Goal: Transaction & Acquisition: Download file/media

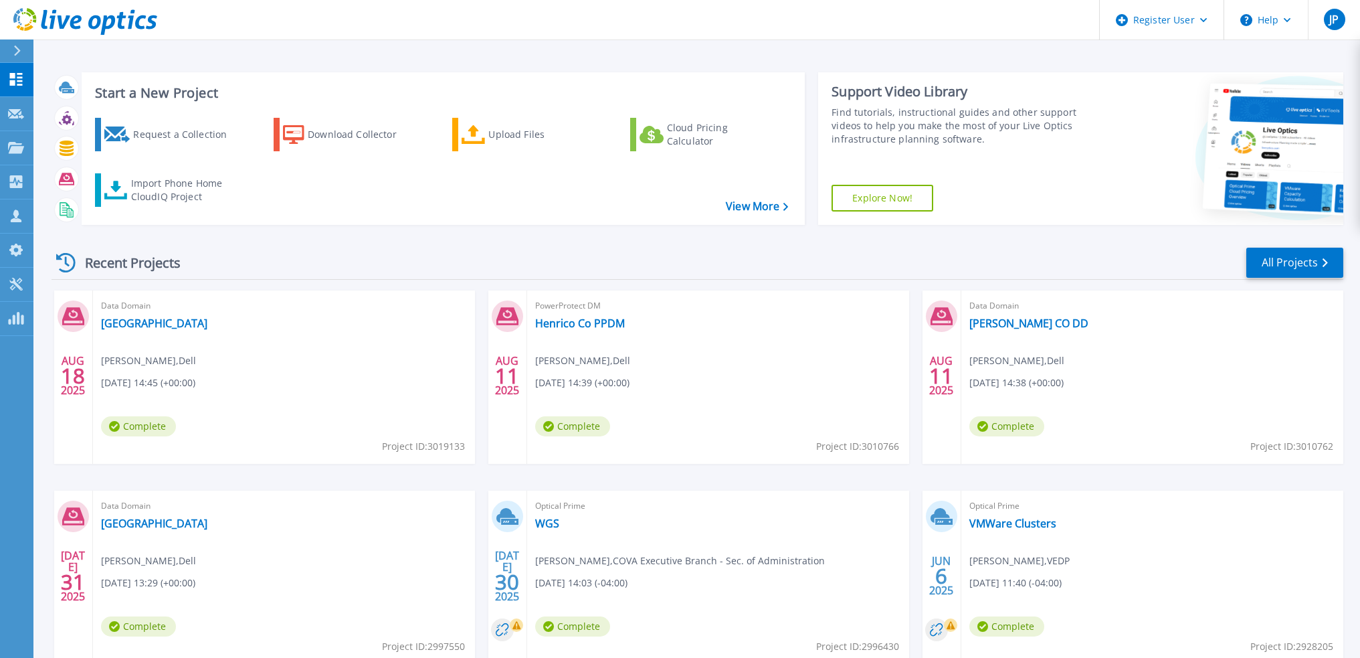
click at [124, 308] on span "Data Domain" at bounding box center [284, 305] width 366 height 15
click at [310, 371] on div "Data Domain Hanover Joshua Pingel , Dell 08/18/2025, 14:45 (+00:00) Complete Pr…" at bounding box center [284, 376] width 382 height 173
click at [1294, 20] on button "Help" at bounding box center [1266, 20] width 84 height 40
click at [1276, 90] on link "Contact Support" at bounding box center [1299, 90] width 149 height 33
click at [1274, 19] on button "Help" at bounding box center [1266, 20] width 84 height 40
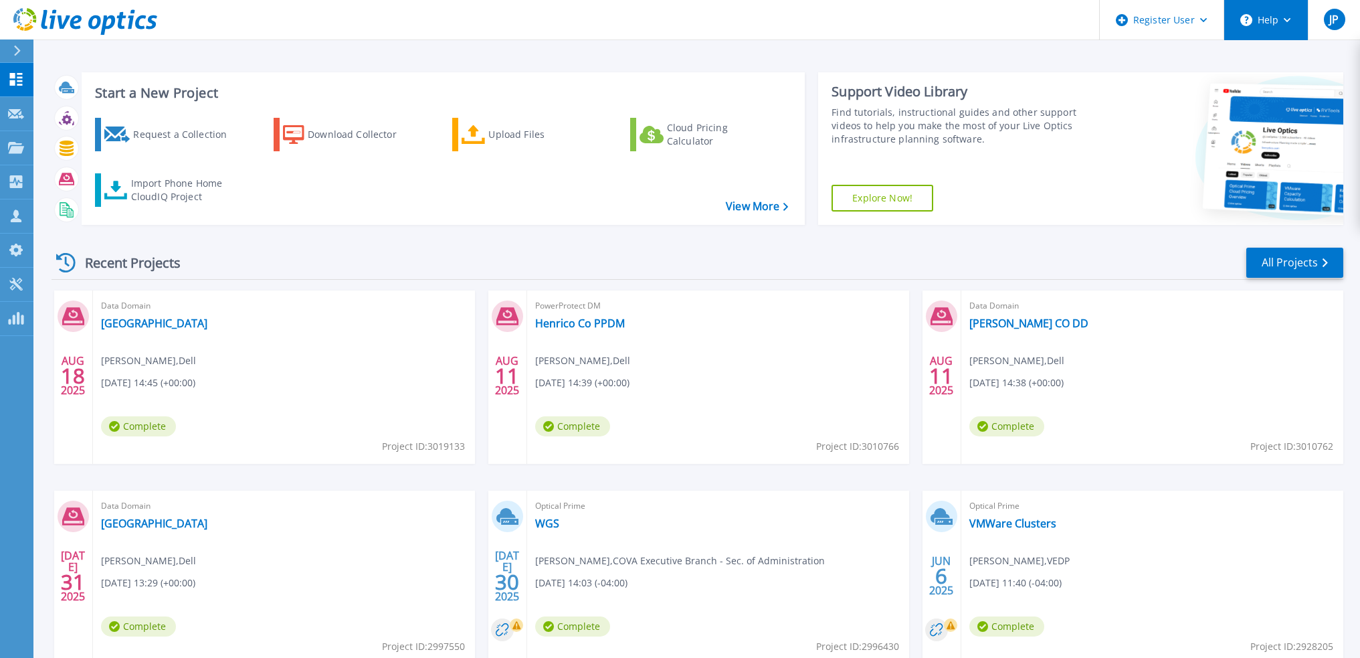
click at [1292, 14] on button "Help" at bounding box center [1266, 20] width 84 height 40
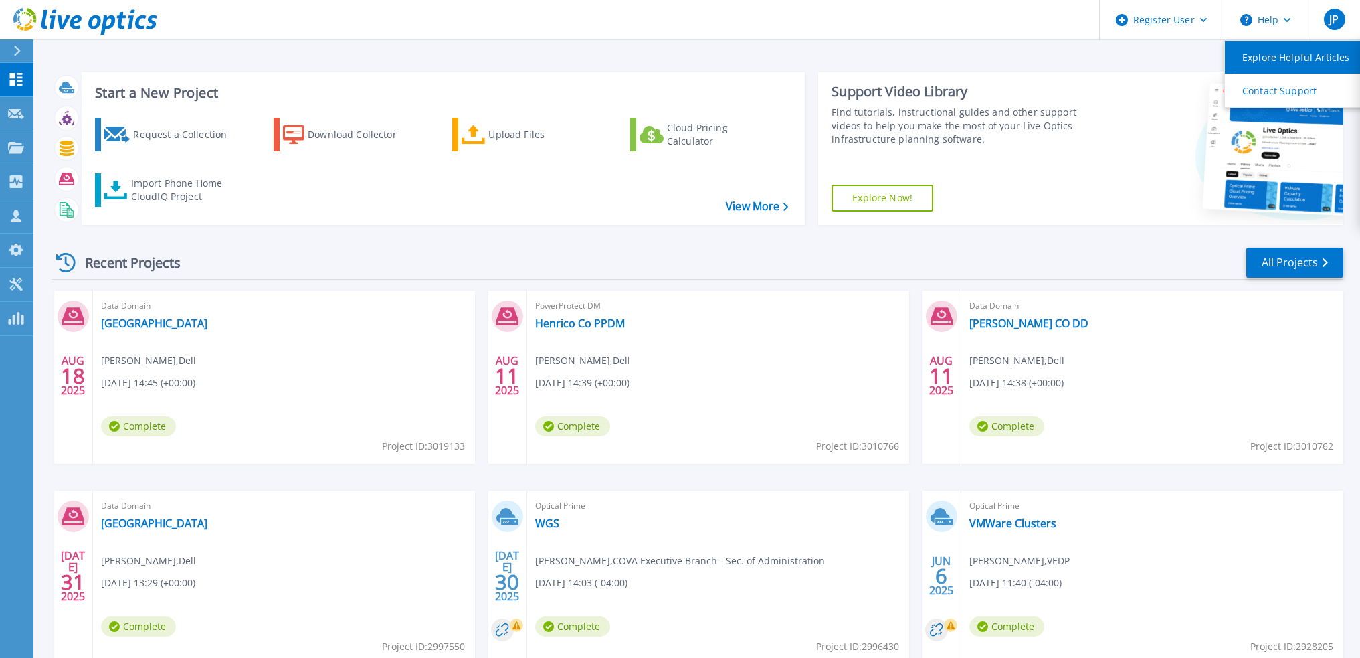
click at [1275, 54] on link "Explore Helpful Articles" at bounding box center [1299, 57] width 149 height 33
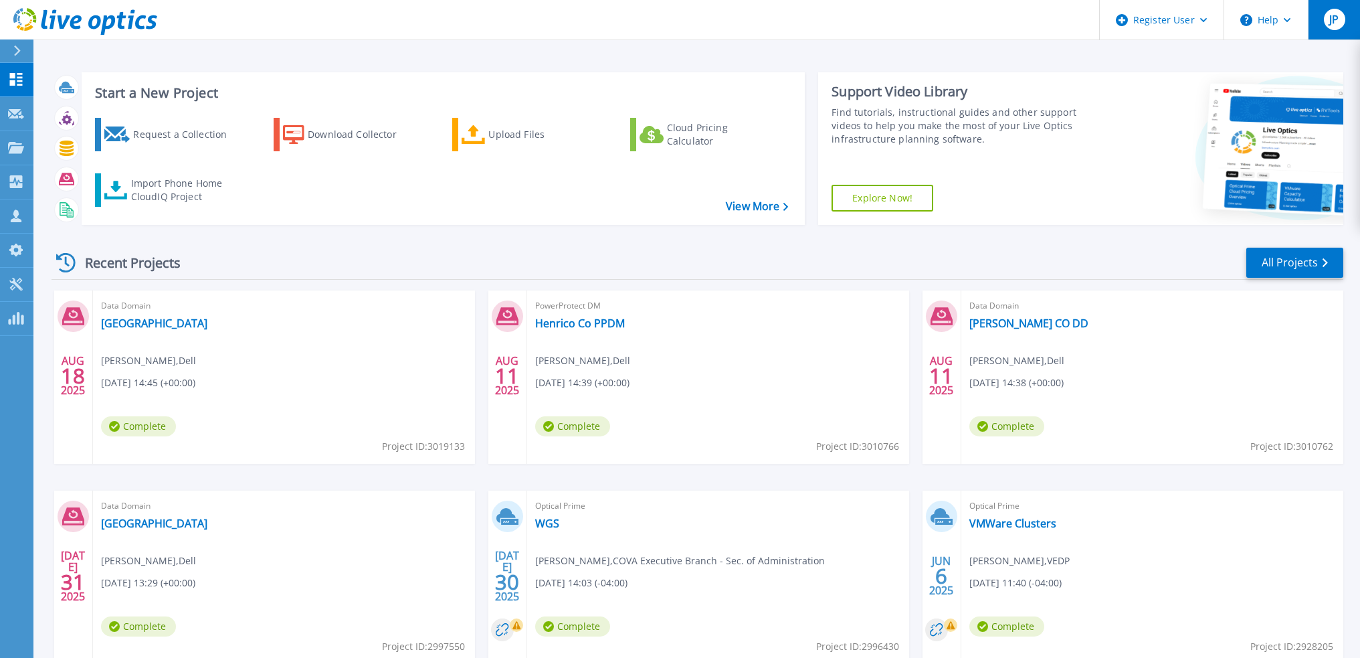
click at [1336, 23] on span "JP" at bounding box center [1333, 19] width 9 height 11
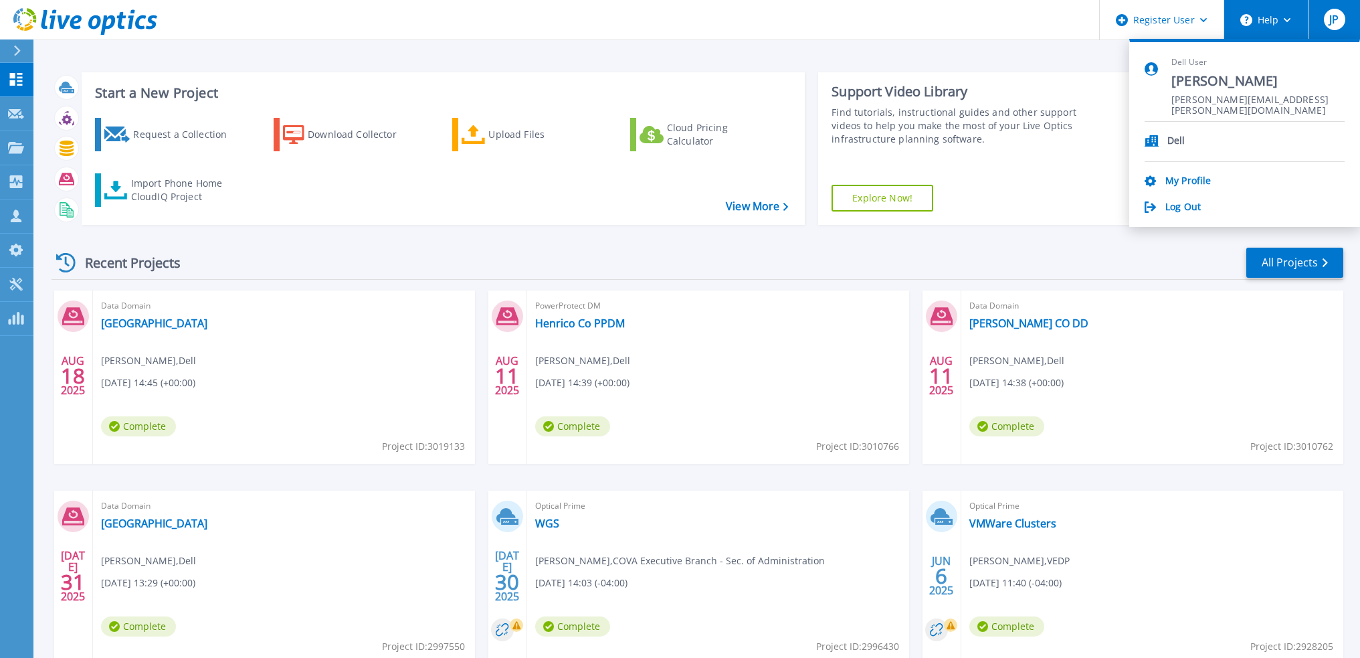
click at [1262, 15] on button "Help" at bounding box center [1266, 20] width 84 height 40
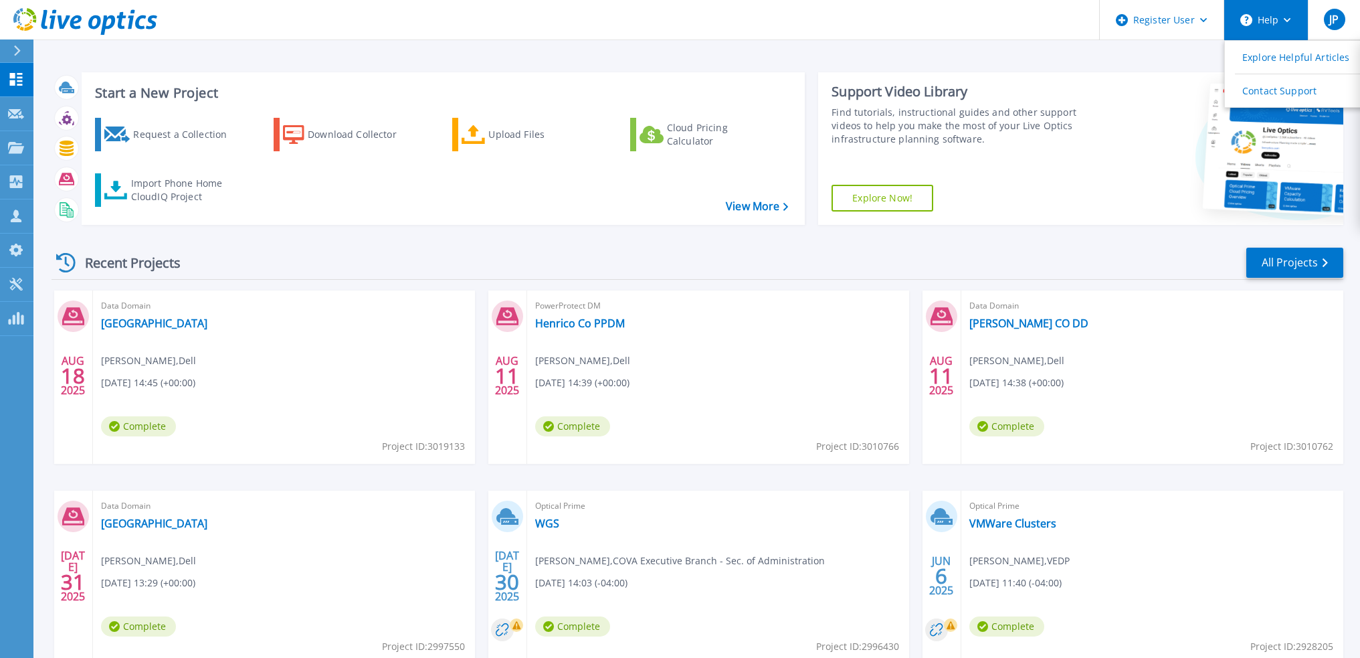
click at [1260, 17] on button "Help" at bounding box center [1266, 20] width 84 height 40
click at [1262, 56] on link "Explore Helpful Articles" at bounding box center [1299, 57] width 149 height 33
click at [1324, 22] on div "JP" at bounding box center [1334, 19] width 21 height 21
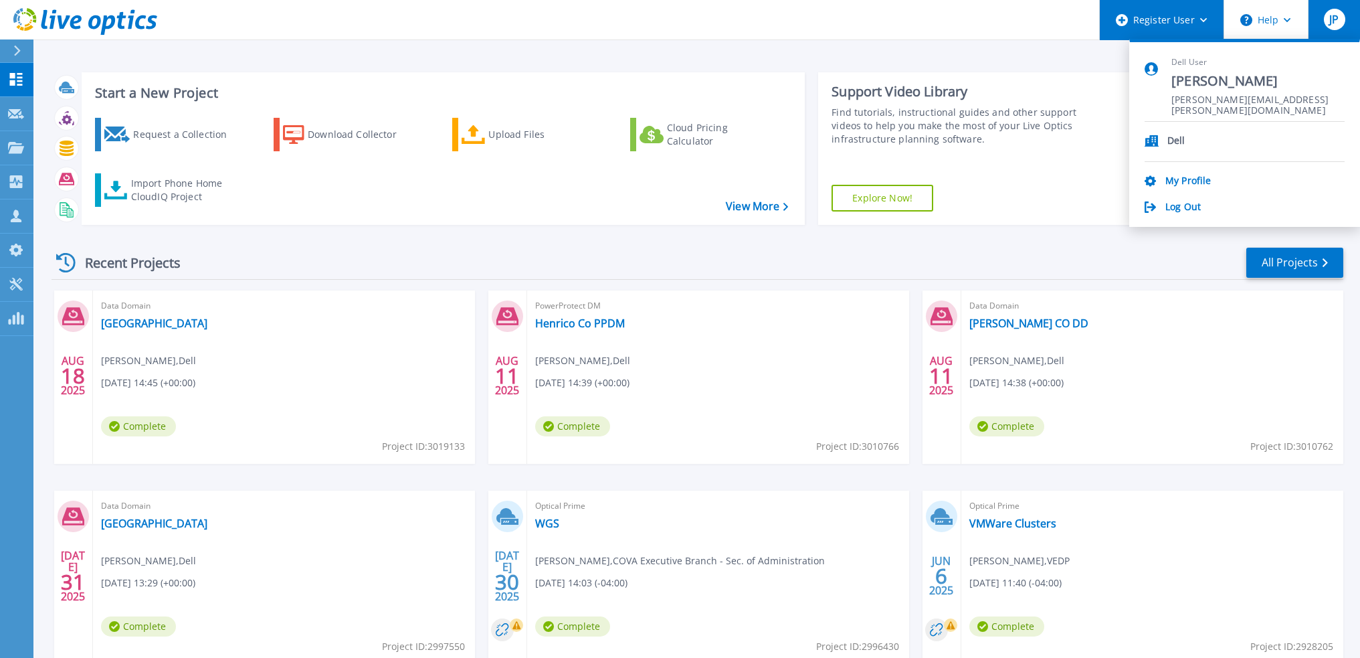
click at [1201, 30] on div "Register User" at bounding box center [1162, 20] width 124 height 40
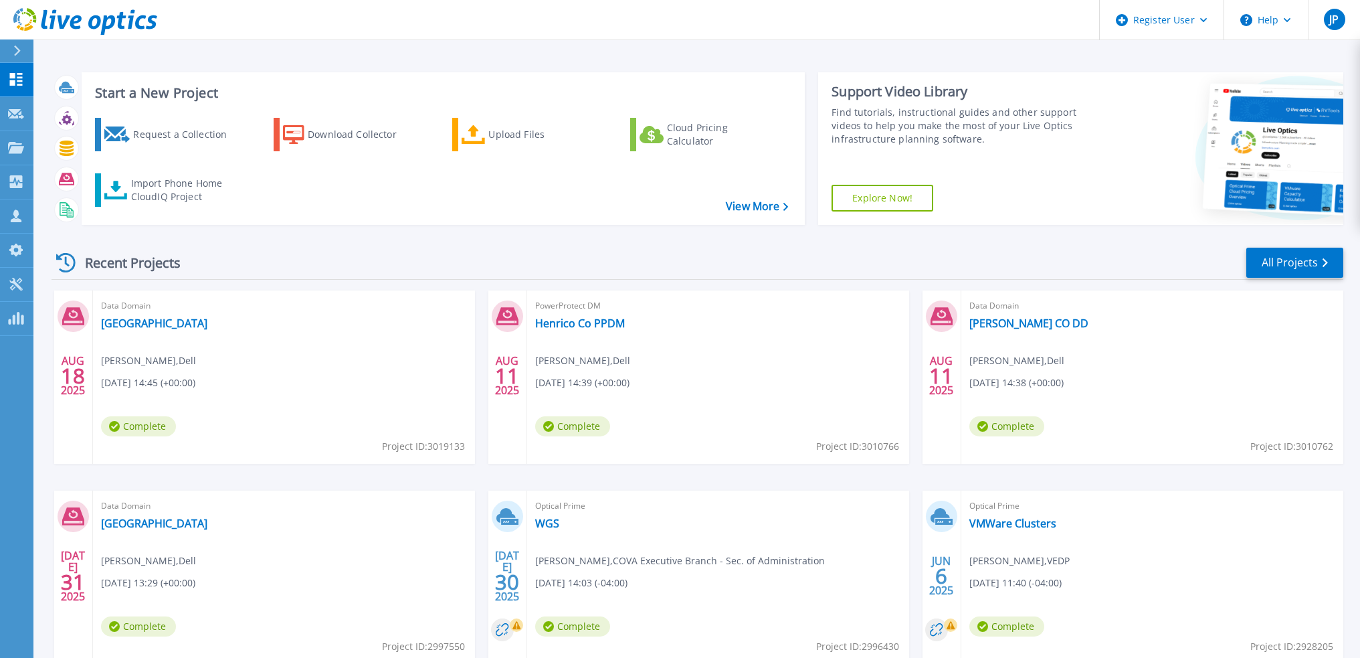
click at [664, 43] on div "Start a New Project Request a Collection Download Collector Upload Files Cloud …" at bounding box center [696, 350] width 1326 height 701
click at [14, 144] on icon at bounding box center [16, 147] width 16 height 11
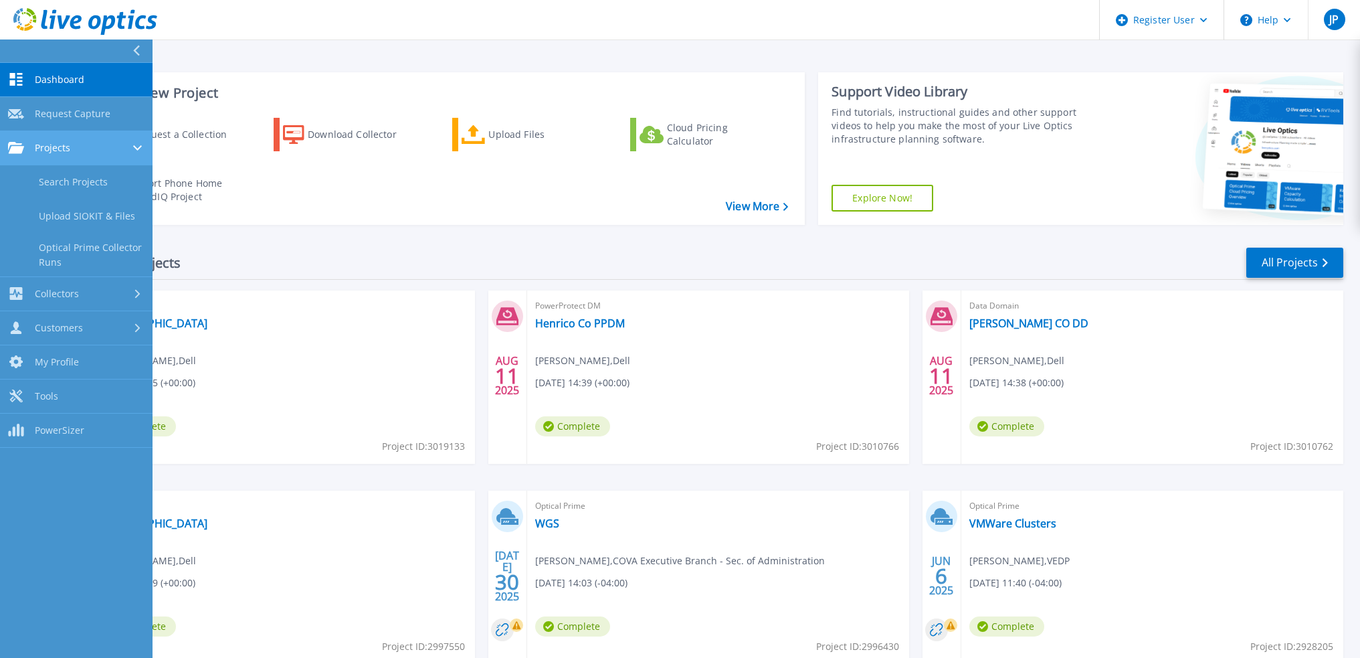
click at [15, 144] on icon at bounding box center [16, 147] width 16 height 11
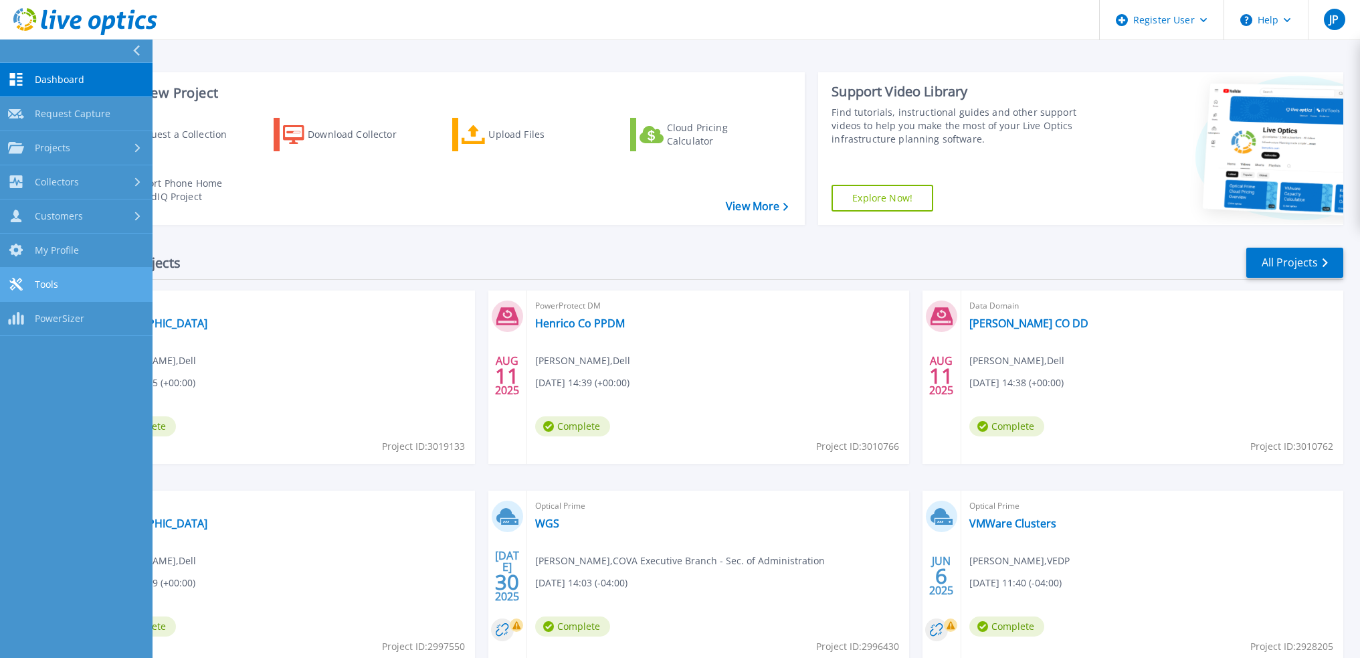
click at [69, 288] on link "Tools Tools" at bounding box center [76, 285] width 153 height 34
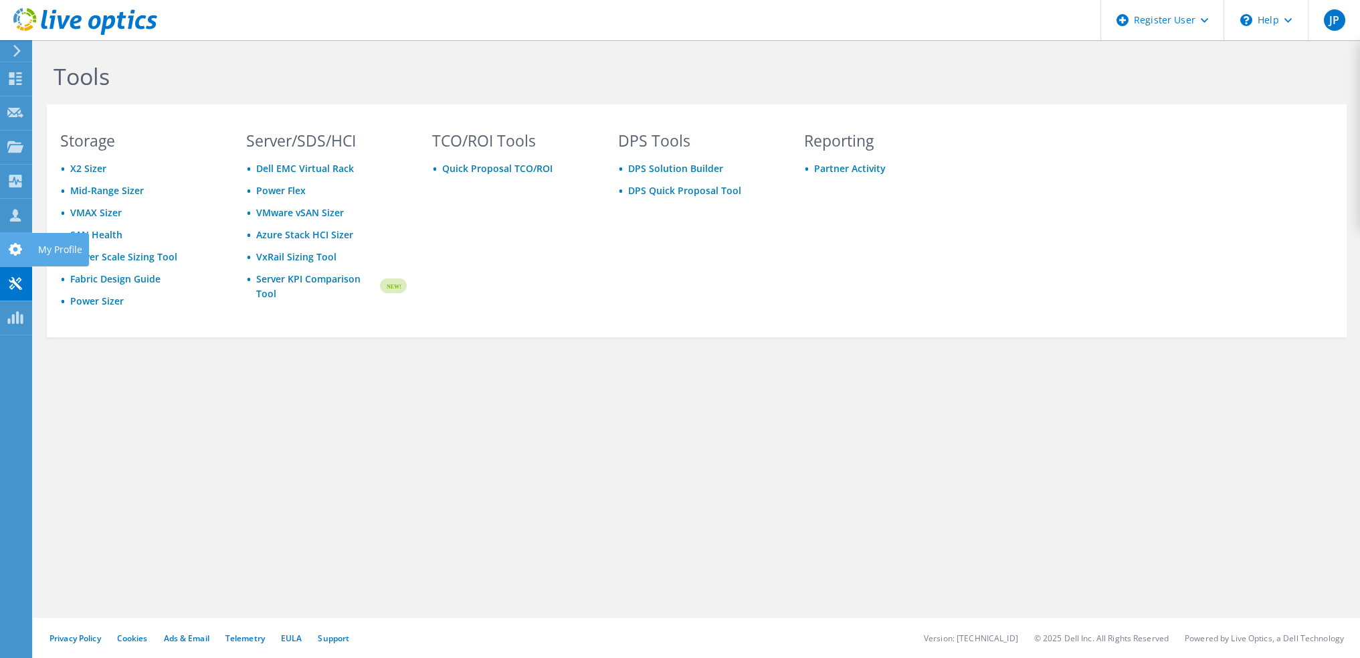
click at [19, 246] on use at bounding box center [15, 249] width 13 height 13
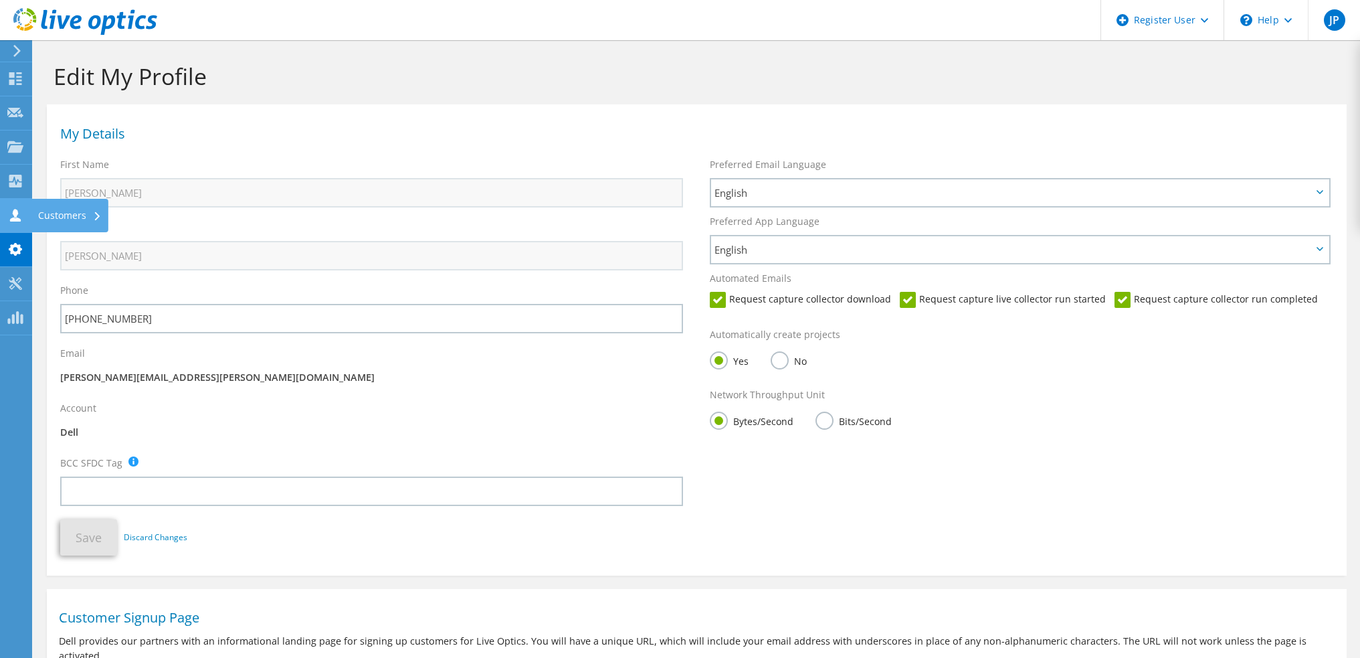
click at [13, 221] on div at bounding box center [15, 216] width 16 height 15
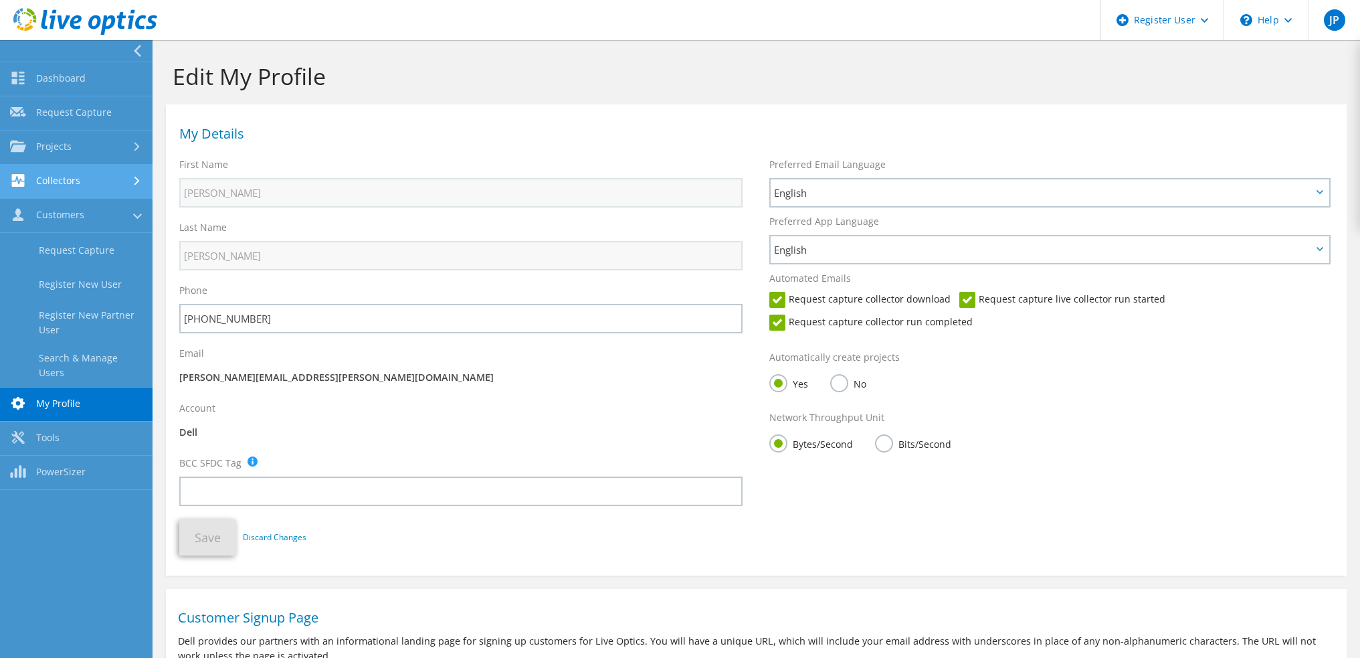
click at [125, 187] on link "Collectors" at bounding box center [76, 182] width 153 height 34
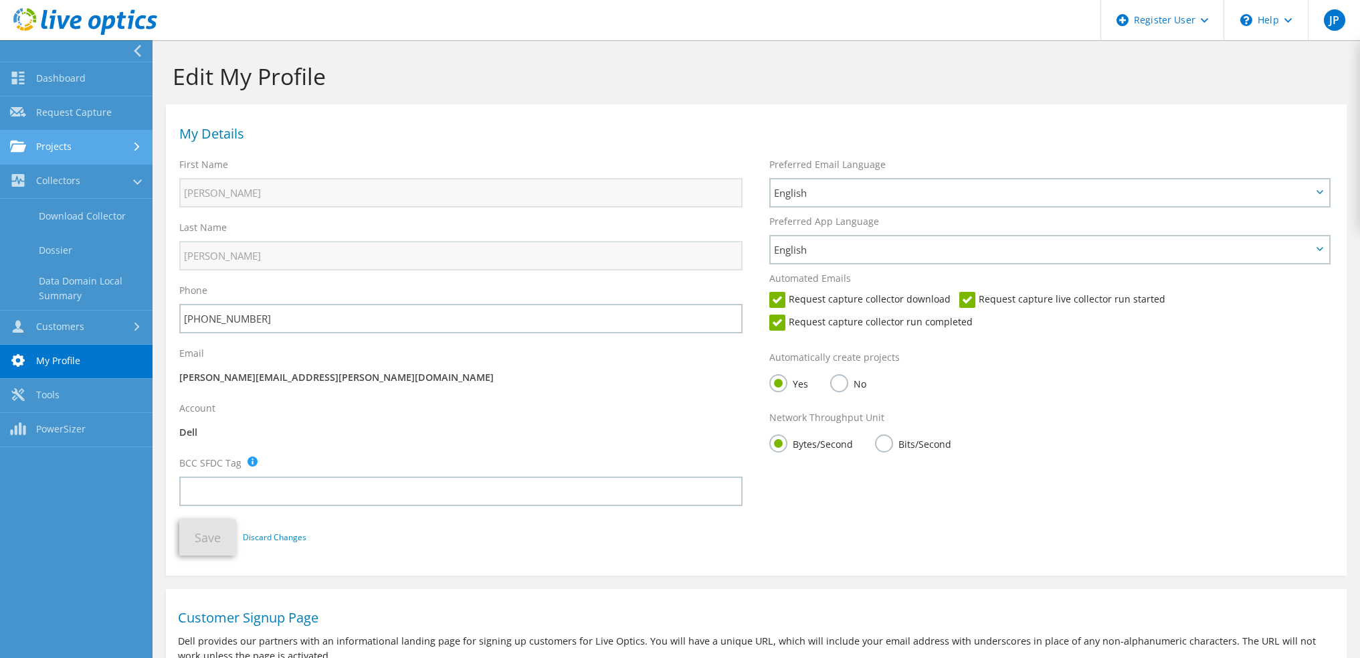
click at [111, 153] on link "Projects" at bounding box center [76, 147] width 153 height 34
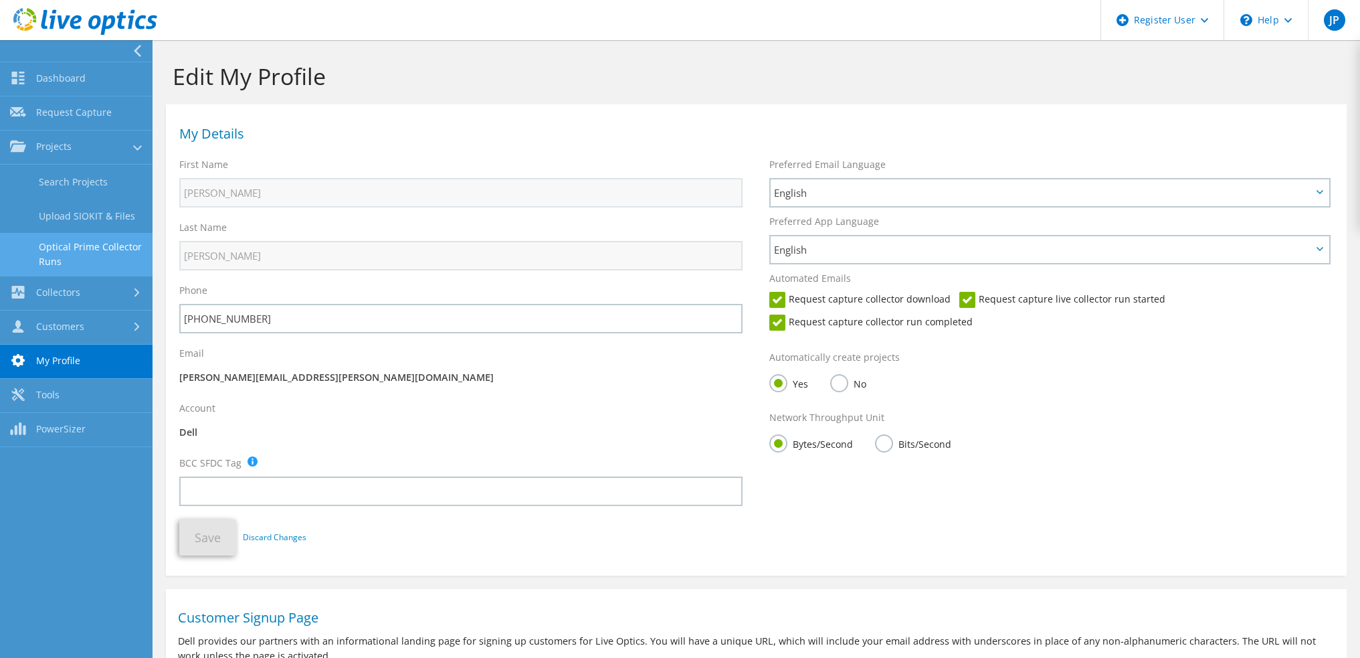
click at [104, 245] on link "Optical Prime Collector Runs" at bounding box center [76, 254] width 153 height 43
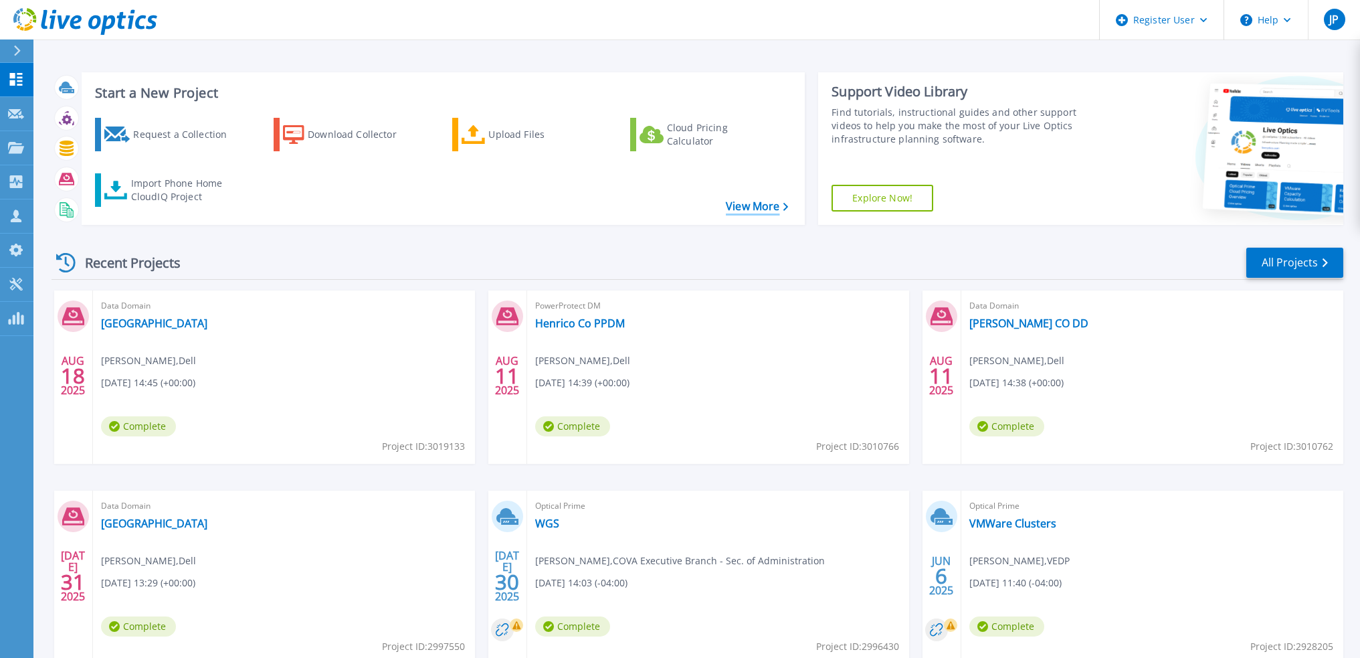
click at [755, 203] on link "View More" at bounding box center [757, 206] width 62 height 13
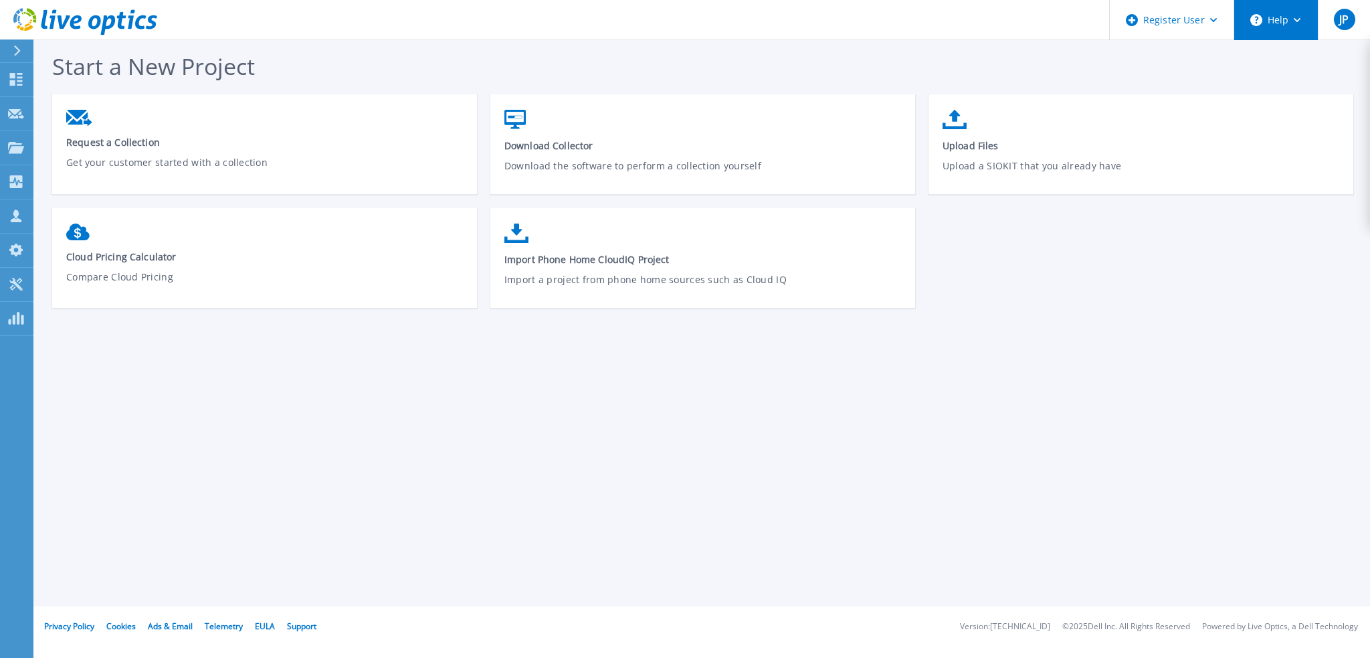
click at [1298, 29] on button "Help" at bounding box center [1276, 20] width 84 height 40
click at [552, 47] on div "Start a New Project Request a Collection Get your customer started with a colle…" at bounding box center [701, 303] width 1336 height 606
click at [19, 78] on icon at bounding box center [16, 79] width 13 height 13
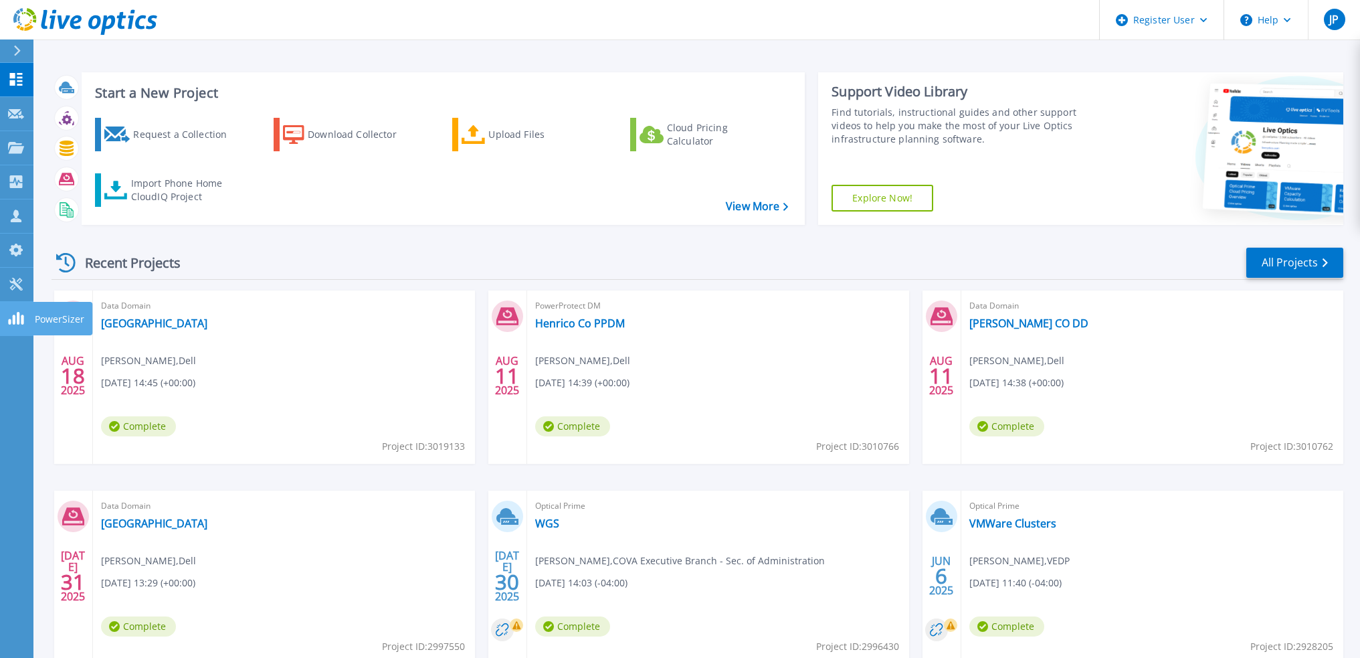
click at [15, 319] on rect at bounding box center [14, 319] width 3 height 10
click at [310, 134] on div "Download Collector" at bounding box center [361, 134] width 107 height 27
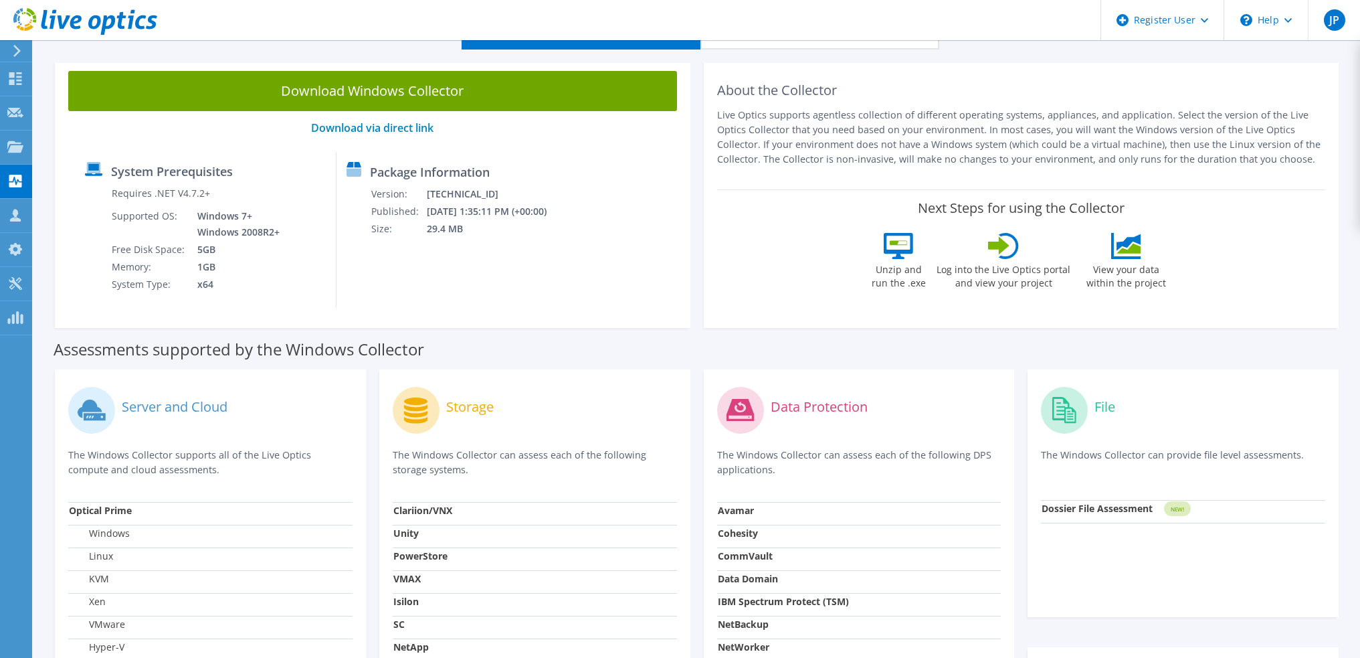
scroll to position [67, 0]
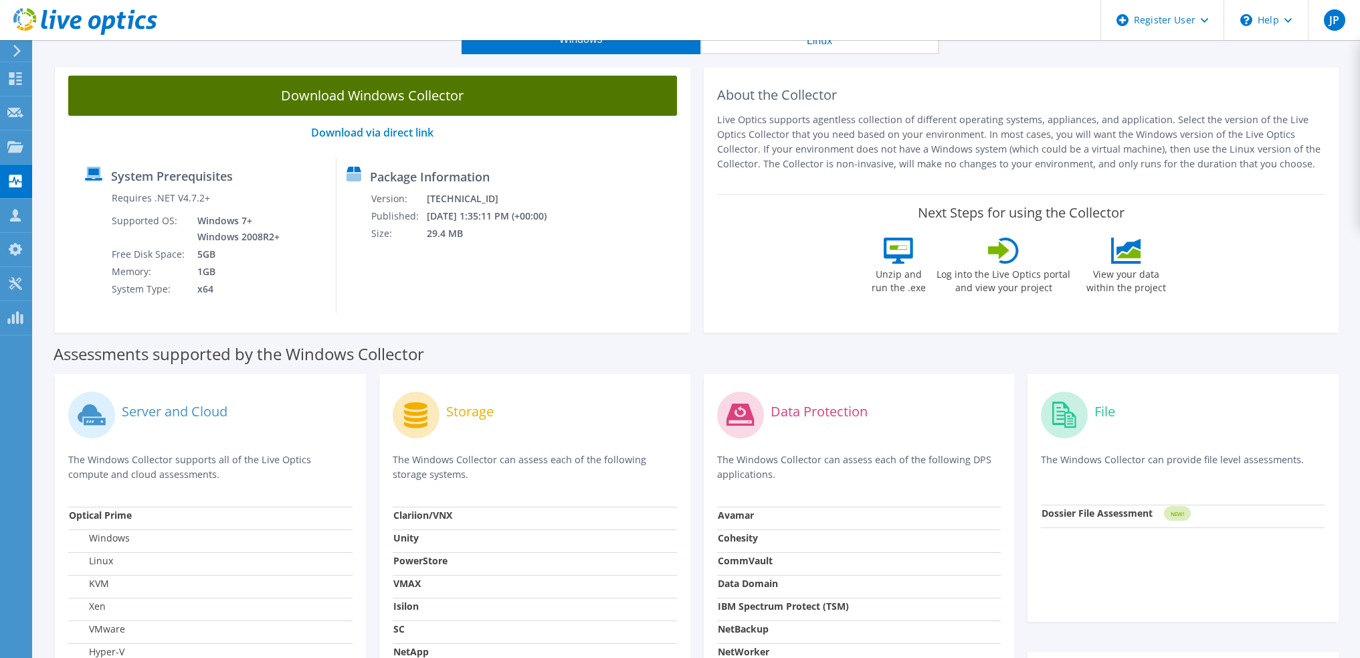
click at [310, 102] on link "Download Windows Collector" at bounding box center [372, 96] width 609 height 40
